Goal: Task Accomplishment & Management: Manage account settings

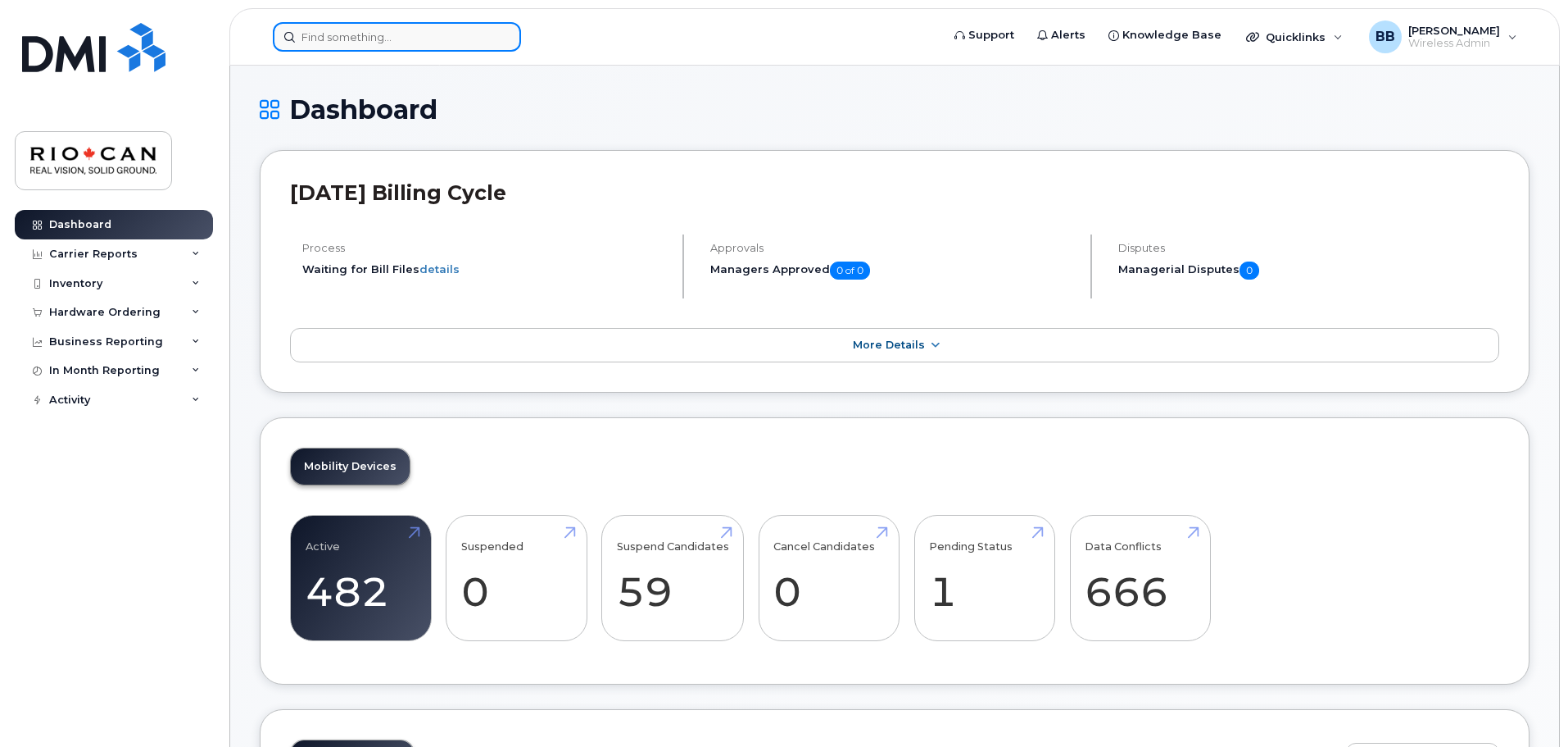
click at [328, 34] on input at bounding box center [397, 37] width 248 height 30
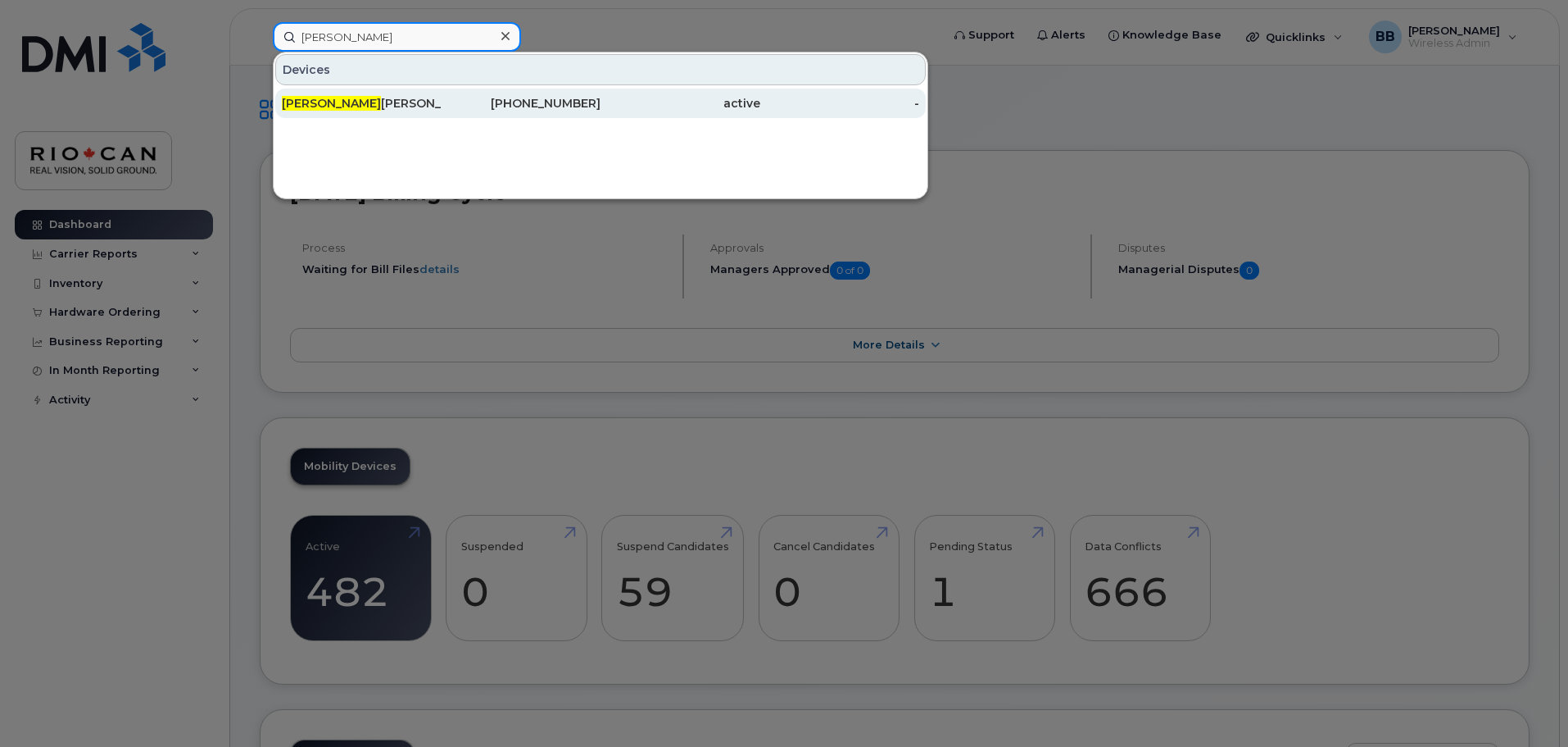
type input "camilo"
click at [346, 102] on div "Camilo Neri" at bounding box center [362, 103] width 160 height 16
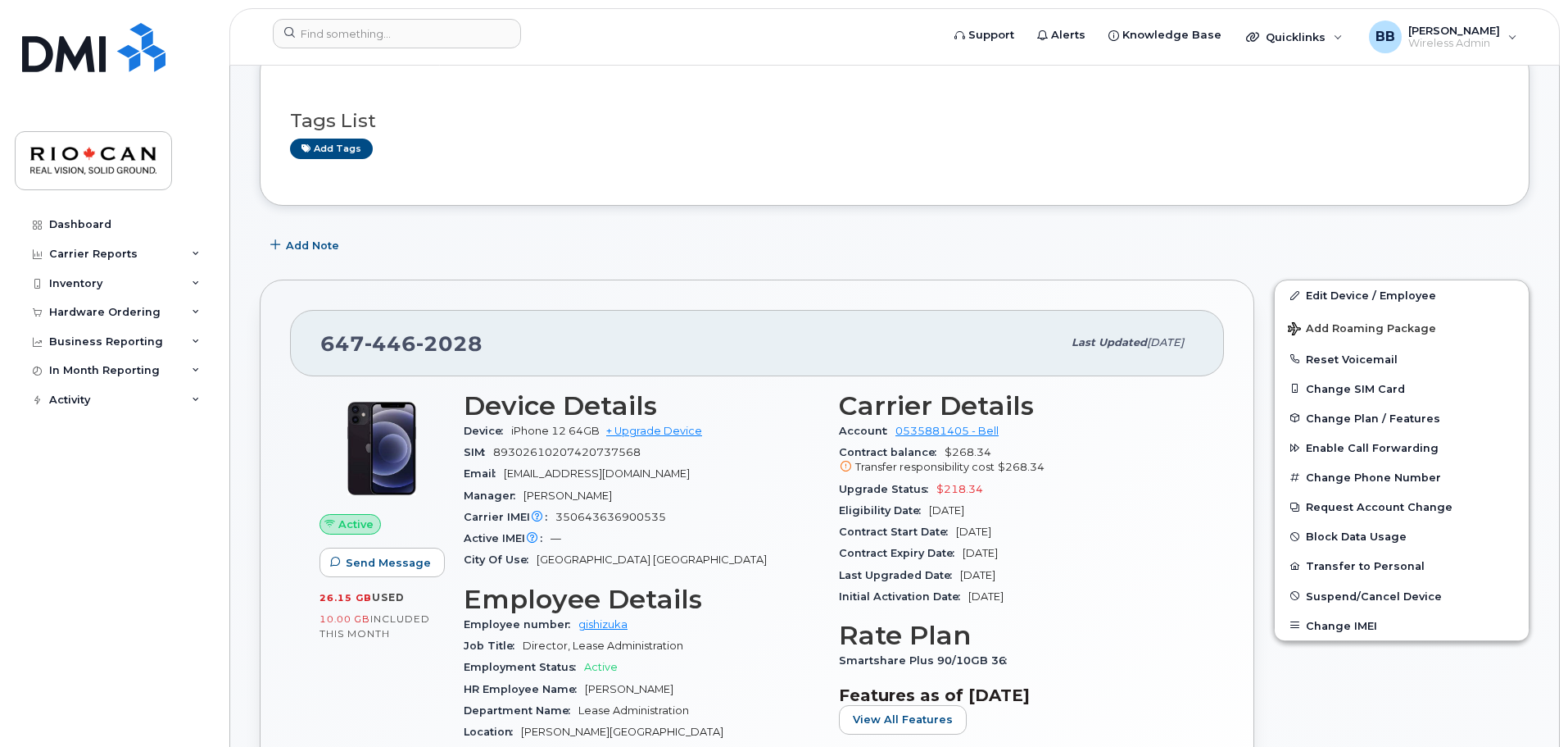
scroll to position [245, 0]
click at [1335, 293] on link "Edit Device / Employee" at bounding box center [1401, 294] width 254 height 30
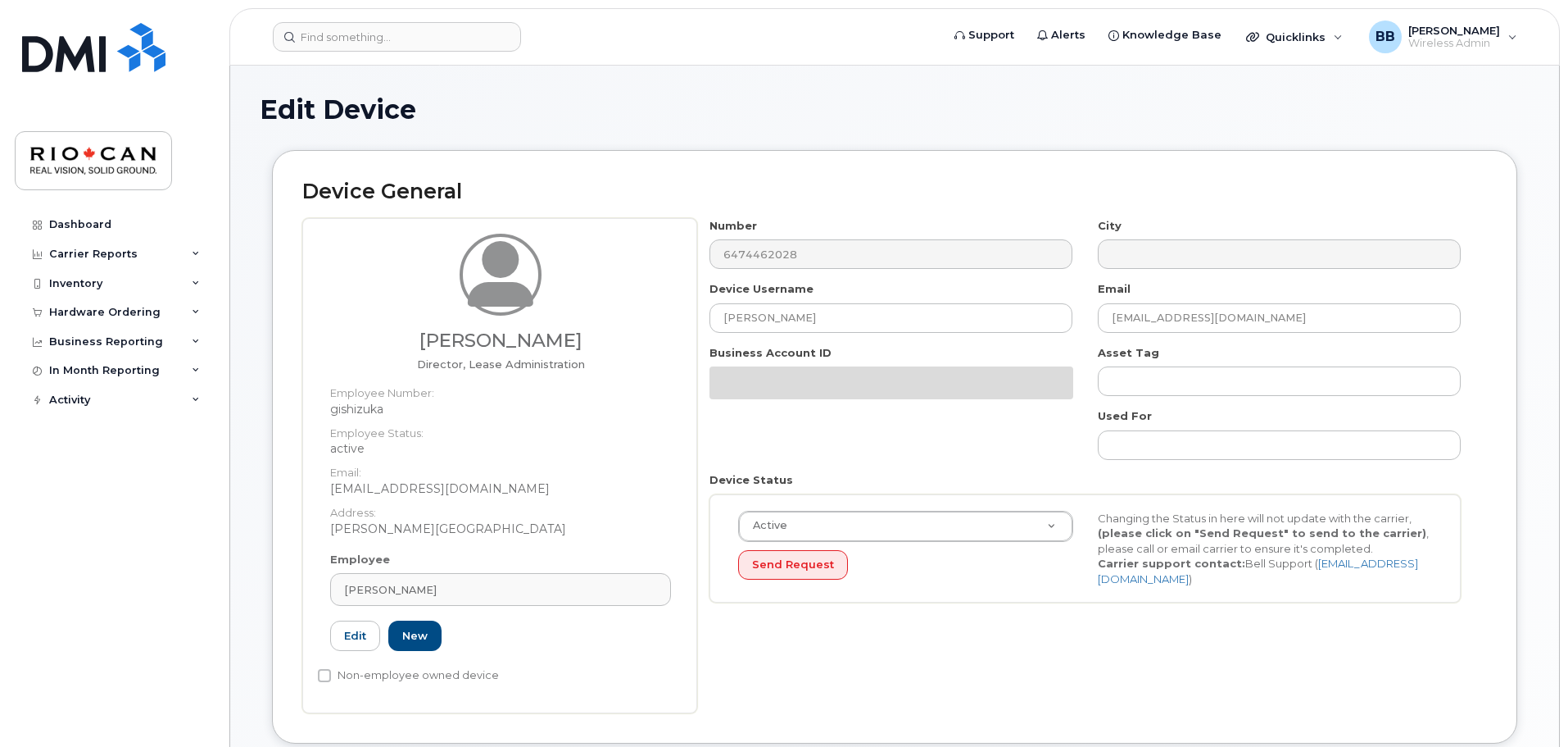
select select "162881"
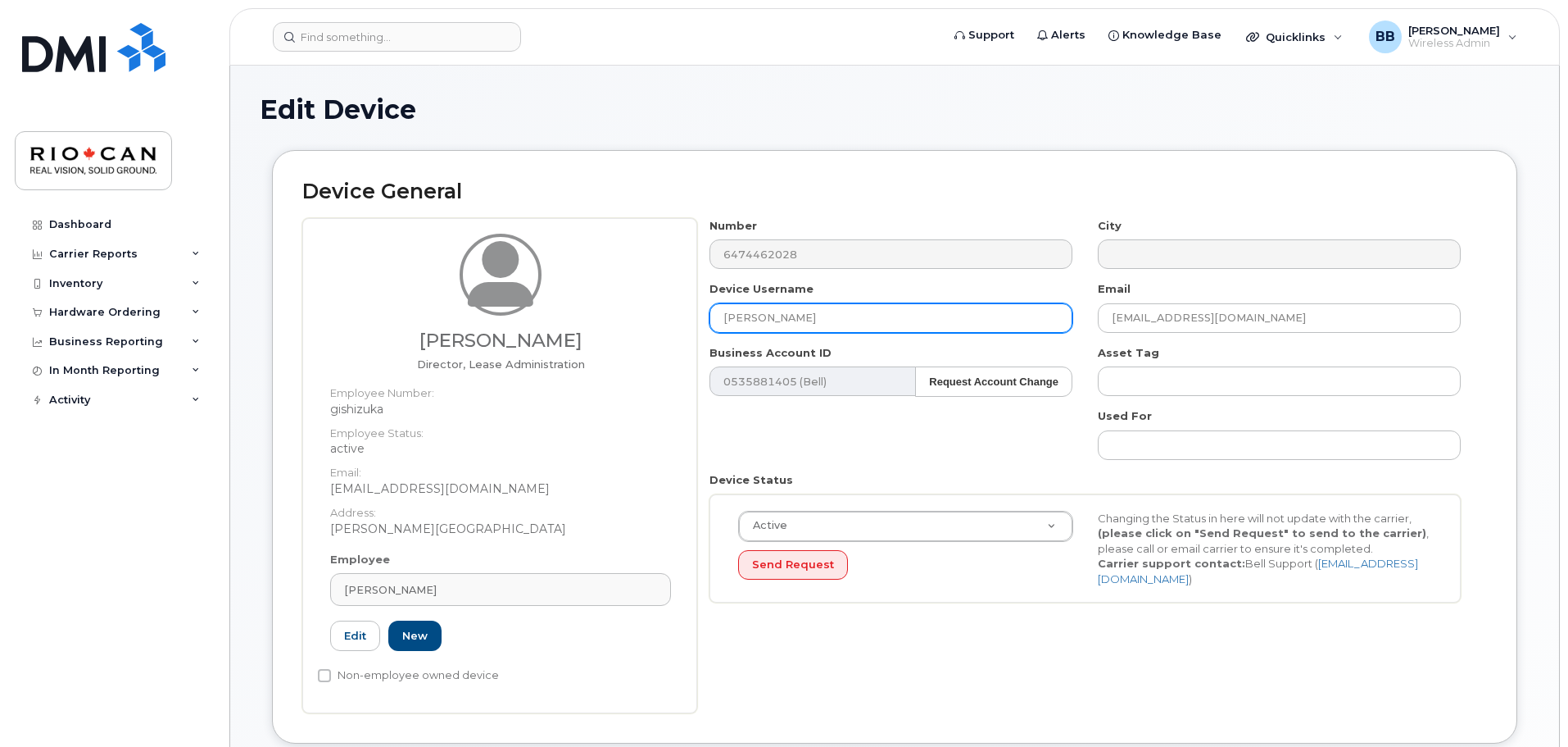
drag, startPoint x: 828, startPoint y: 332, endPoint x: 610, endPoint y: 321, distance: 218.3
click at [610, 321] on div "Giacomina Ishizuka Director, Lease Administration Employee Number: gishizuka Em…" at bounding box center [893, 465] width 1184 height 495
paste input "Paul Varghese"
type input "Paul Varghese"
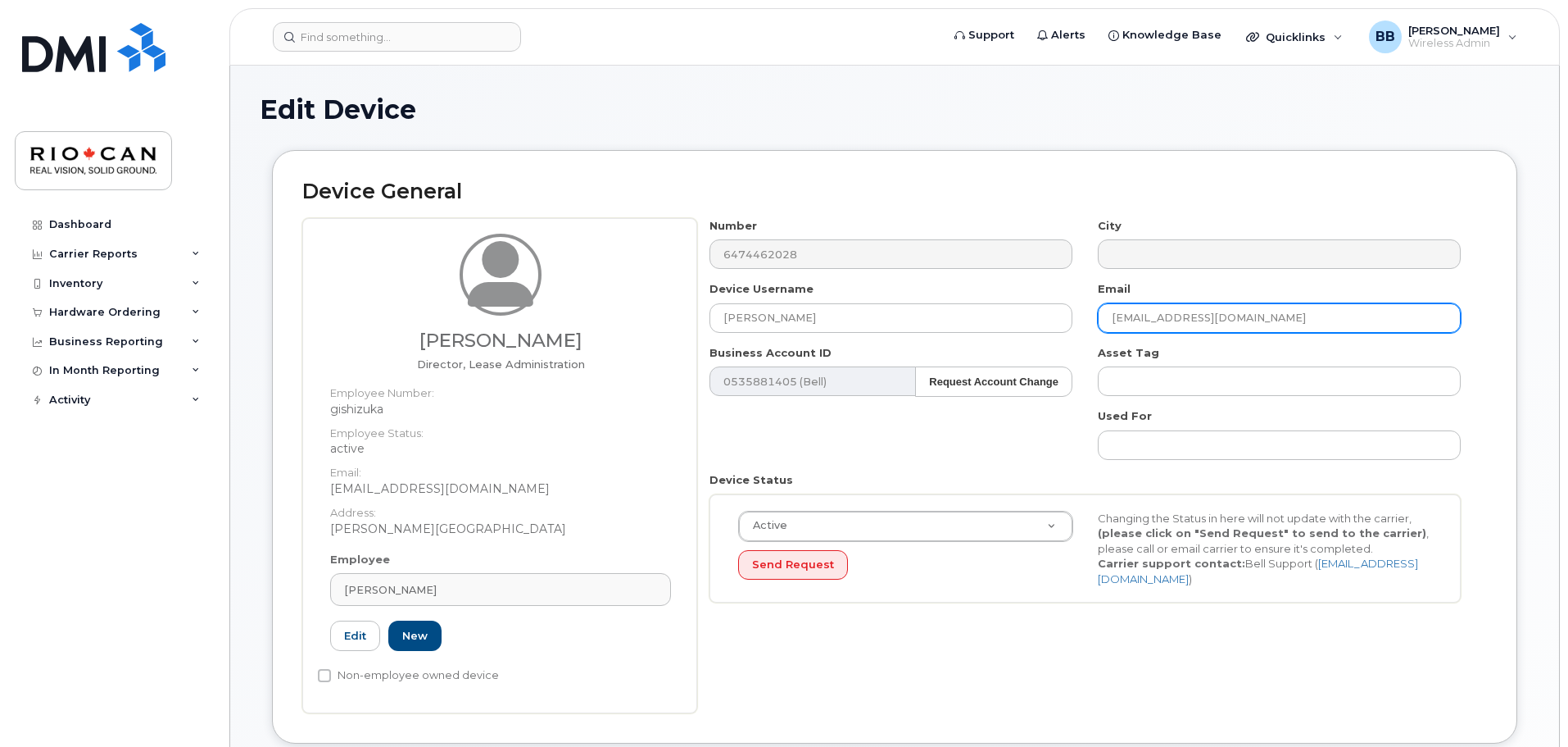
click at [1141, 319] on input "[EMAIL_ADDRESS][DOMAIN_NAME]" at bounding box center [1278, 318] width 363 height 30
drag, startPoint x: 1141, startPoint y: 320, endPoint x: 1109, endPoint y: 321, distance: 32.0
click at [1109, 321] on input "[EMAIL_ADDRESS][DOMAIN_NAME]" at bounding box center [1278, 318] width 363 height 30
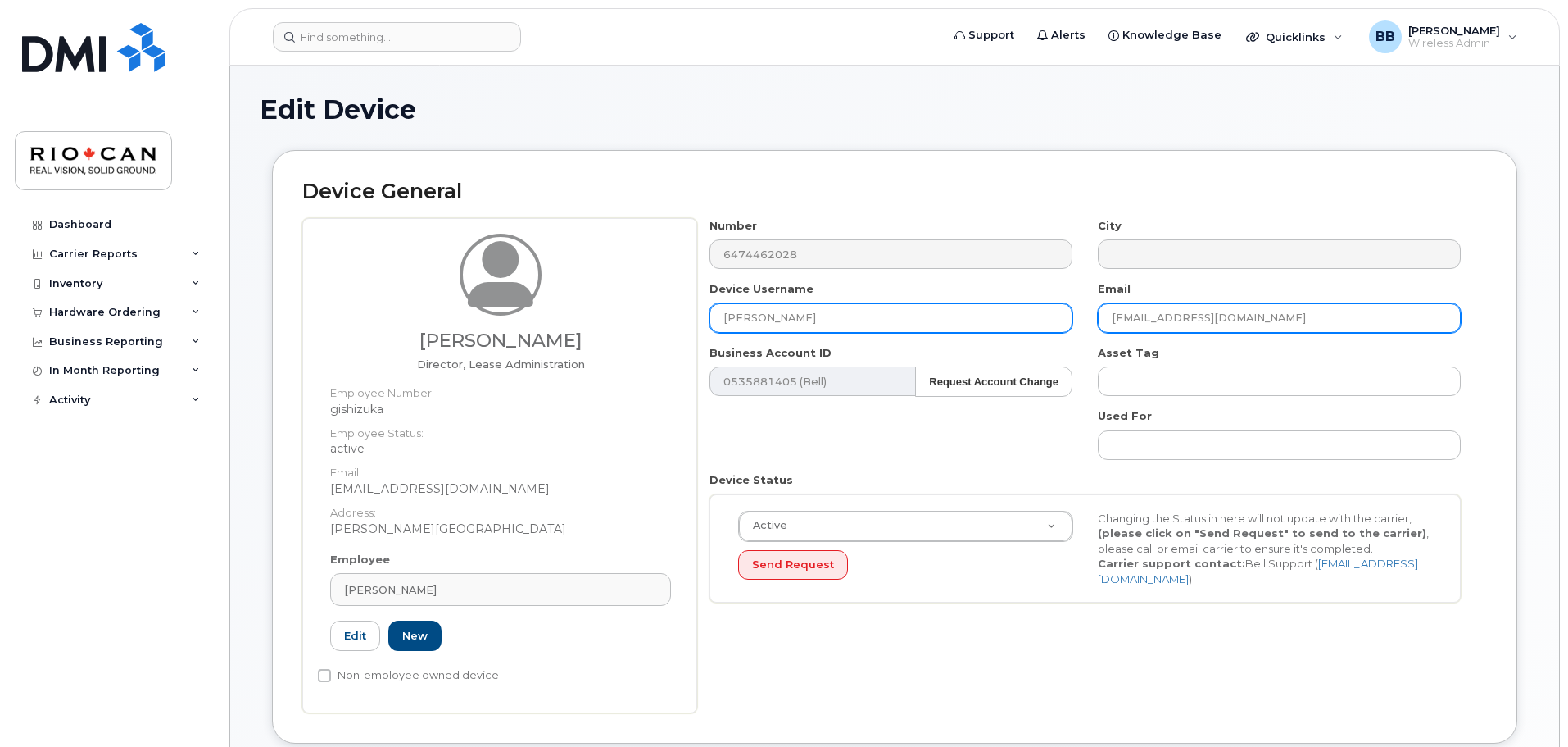
type input "PVarghese@riocan.com"
drag, startPoint x: 870, startPoint y: 327, endPoint x: 653, endPoint y: 317, distance: 217.2
click at [653, 317] on div "Giacomina Ishizuka Director, Lease Administration Employee Number: gishizuka Em…" at bounding box center [893, 465] width 1184 height 495
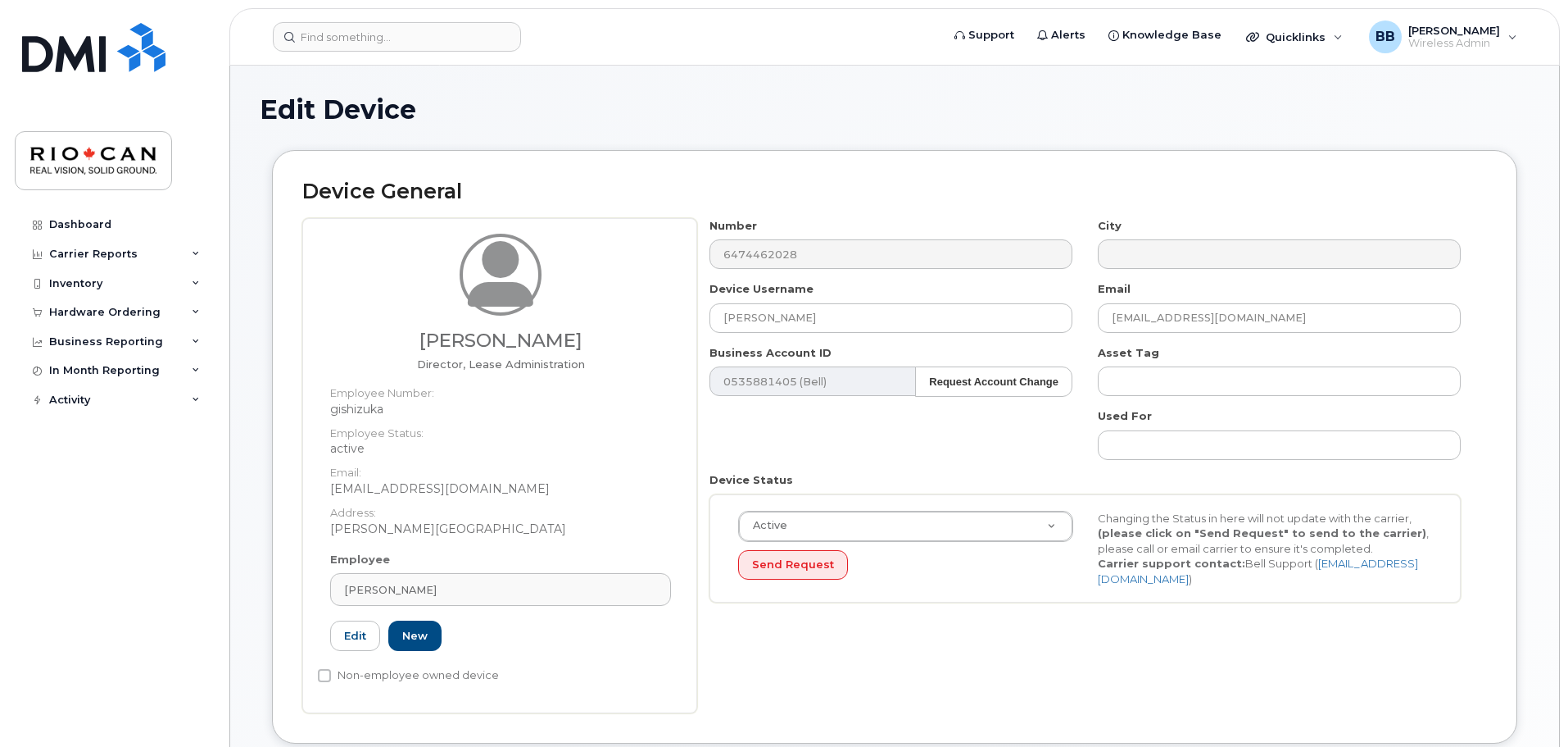
drag, startPoint x: 463, startPoint y: 589, endPoint x: 304, endPoint y: 586, distance: 159.0
click at [304, 586] on div "Giacomina Ishizuka Director, Lease Administration Employee Number: gishizuka Em…" at bounding box center [499, 465] width 395 height 495
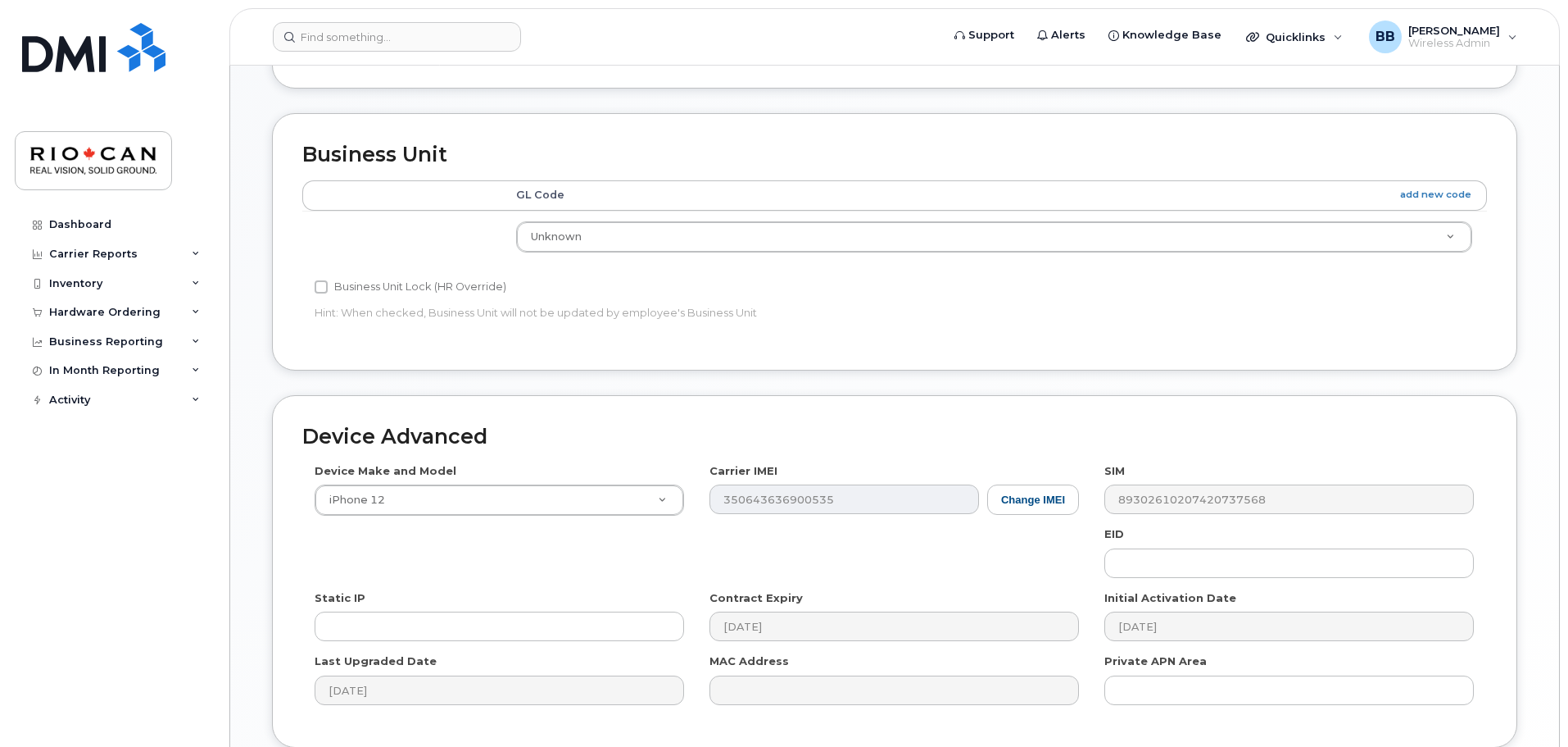
scroll to position [792, 0]
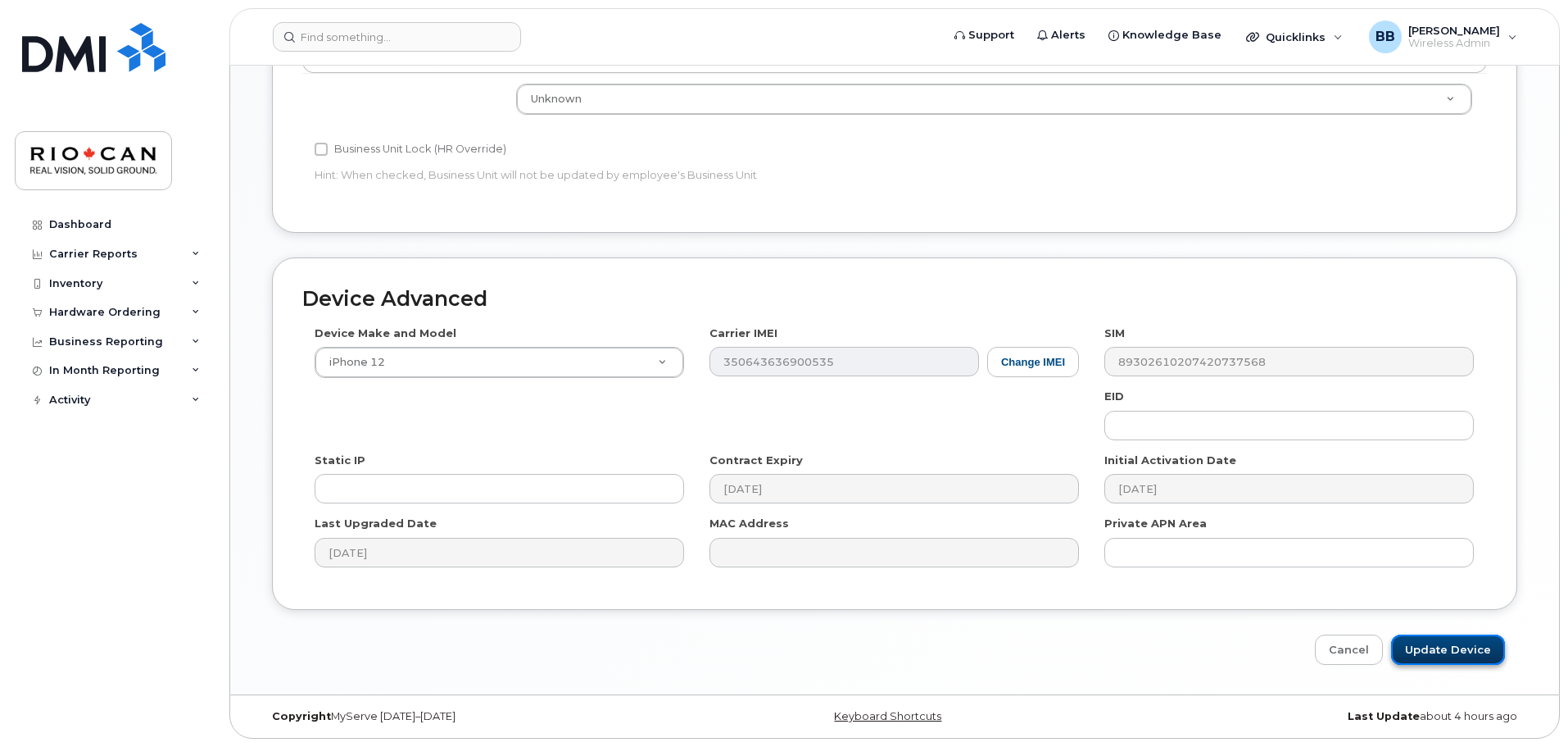
click at [1474, 655] on input "Update Device" at bounding box center [1448, 649] width 114 height 30
type input "Saving..."
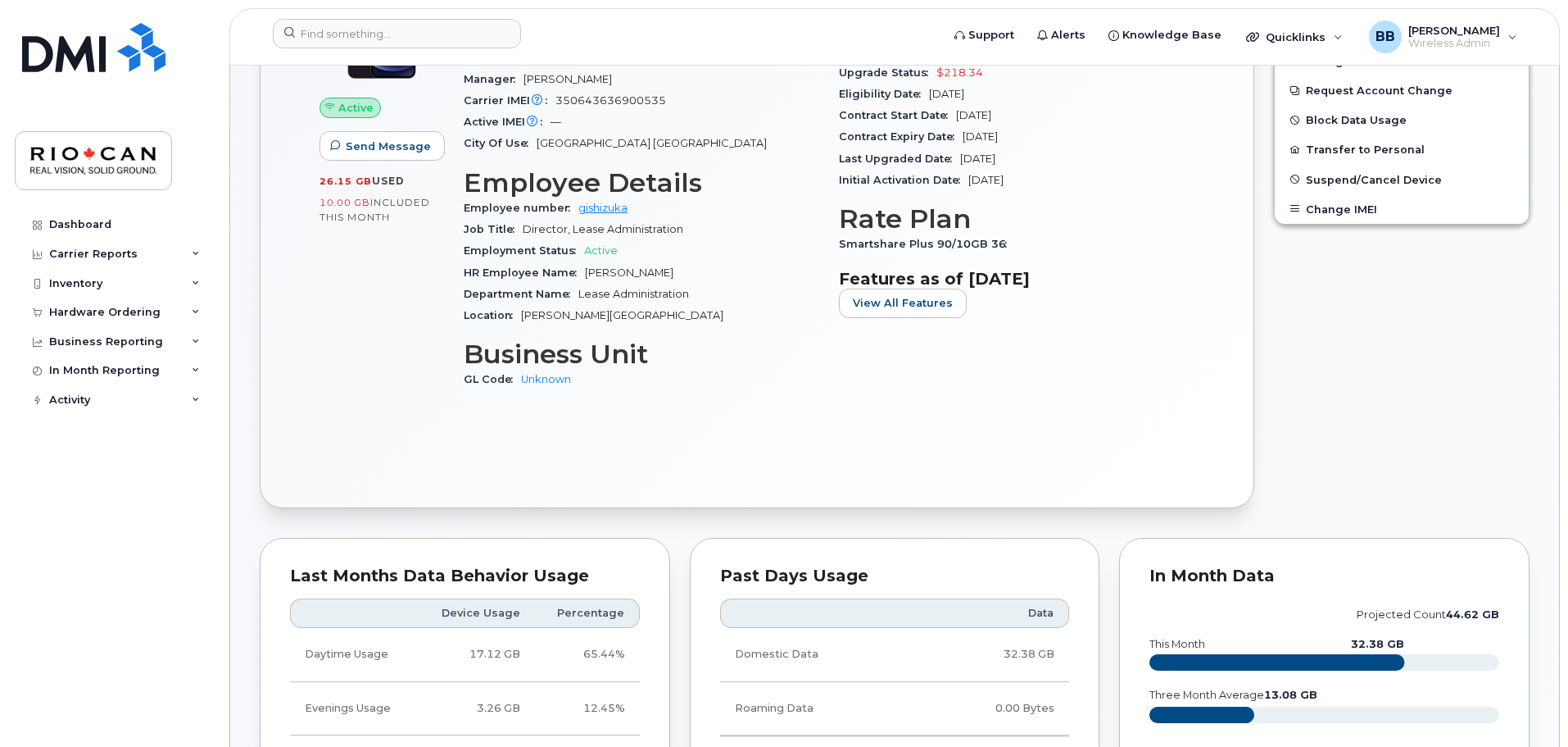
scroll to position [328, 0]
